Goal: Task Accomplishment & Management: Use online tool/utility

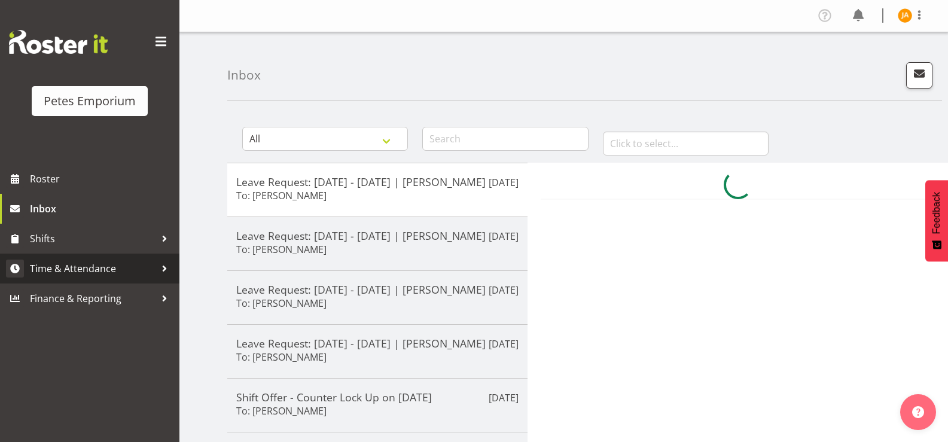
click at [111, 266] on span "Time & Attendance" at bounding box center [93, 269] width 126 height 18
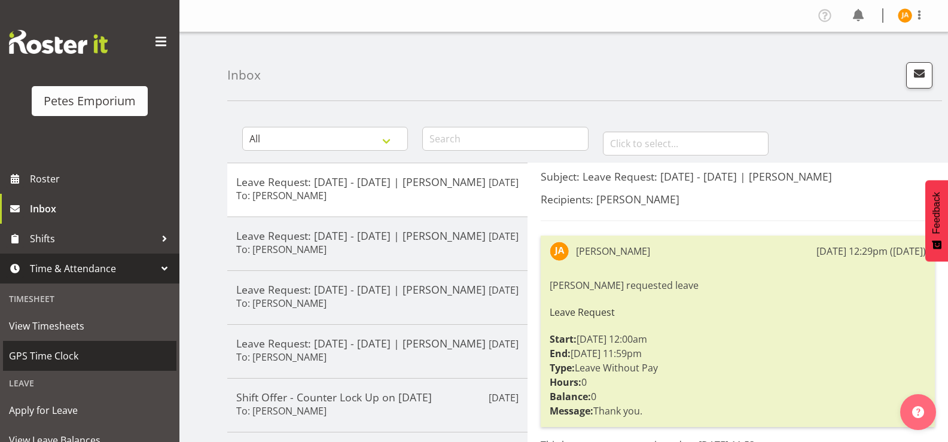
click at [76, 357] on span "GPS Time Clock" at bounding box center [89, 356] width 161 height 18
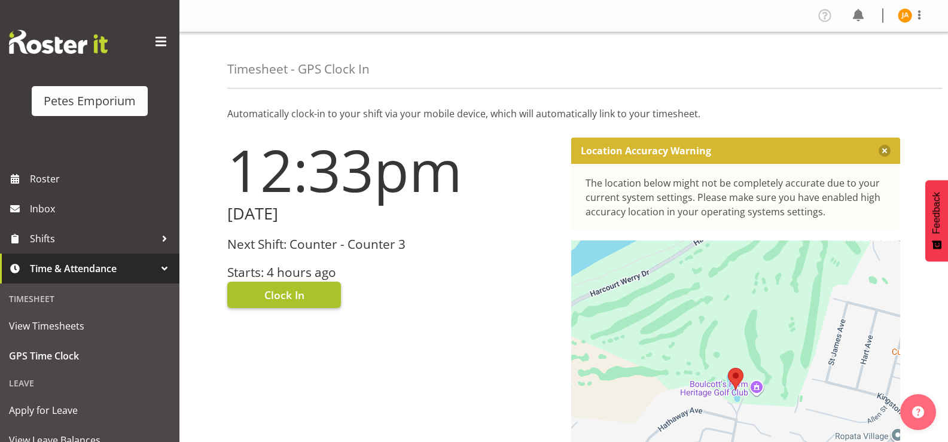
click at [306, 297] on button "Clock In" at bounding box center [284, 295] width 114 height 26
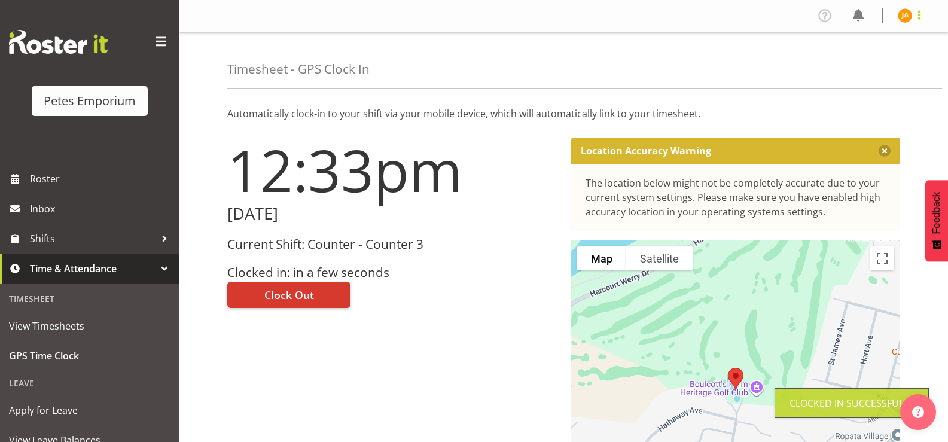
click at [920, 16] on span at bounding box center [919, 15] width 14 height 14
click at [871, 65] on link "Log Out" at bounding box center [869, 63] width 115 height 22
